Goal: Task Accomplishment & Management: Check status

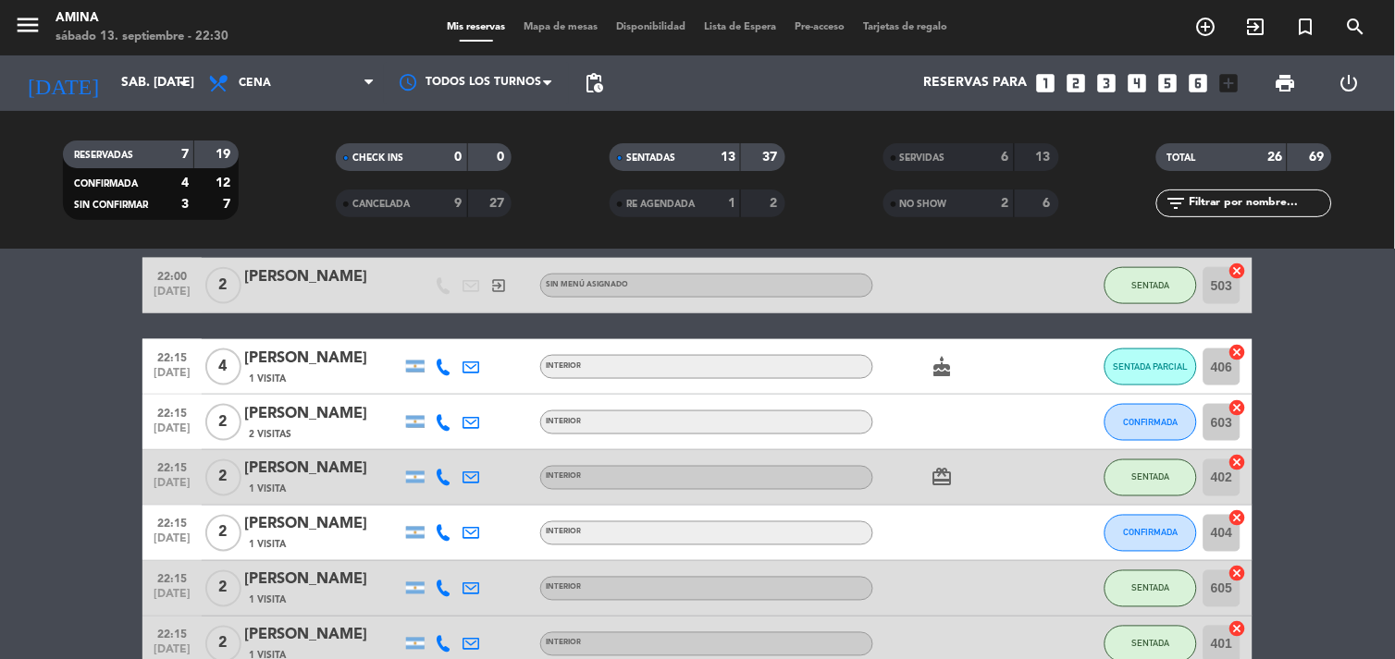
scroll to position [568, 0]
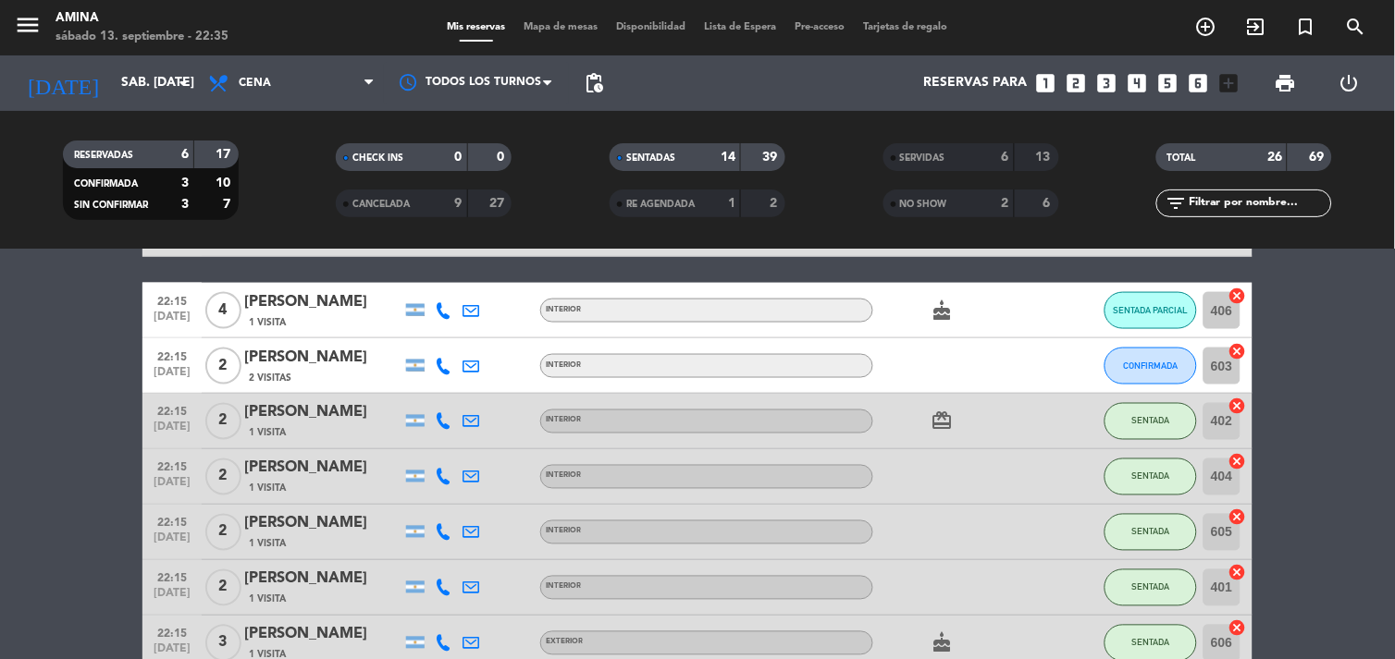
scroll to position [631, 0]
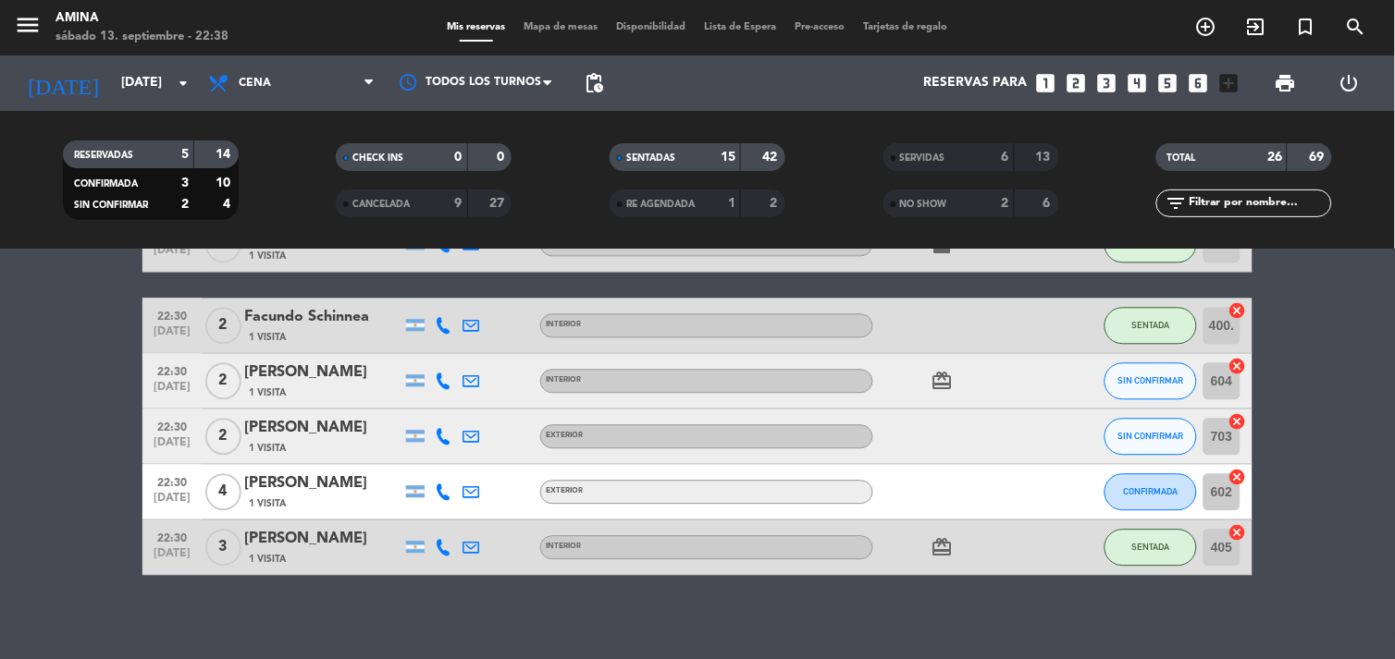
scroll to position [1032, 0]
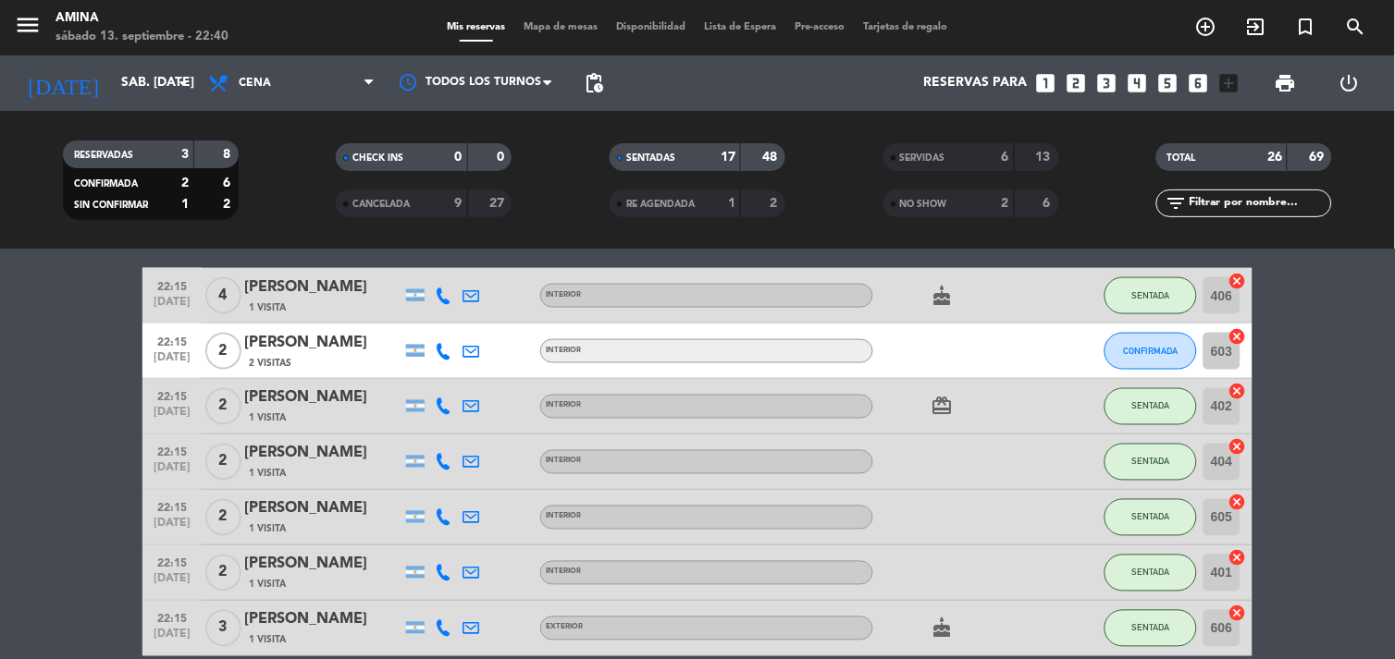
scroll to position [648, 0]
